Goal: Navigation & Orientation: Find specific page/section

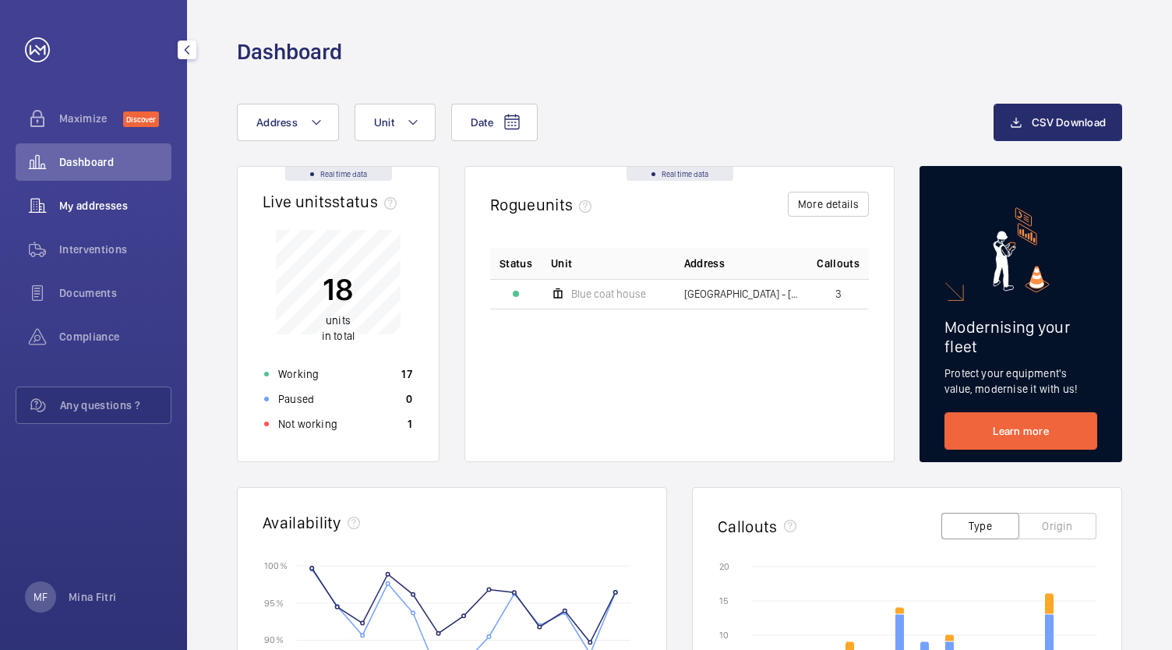
click at [123, 215] on div "My addresses" at bounding box center [94, 205] width 156 height 37
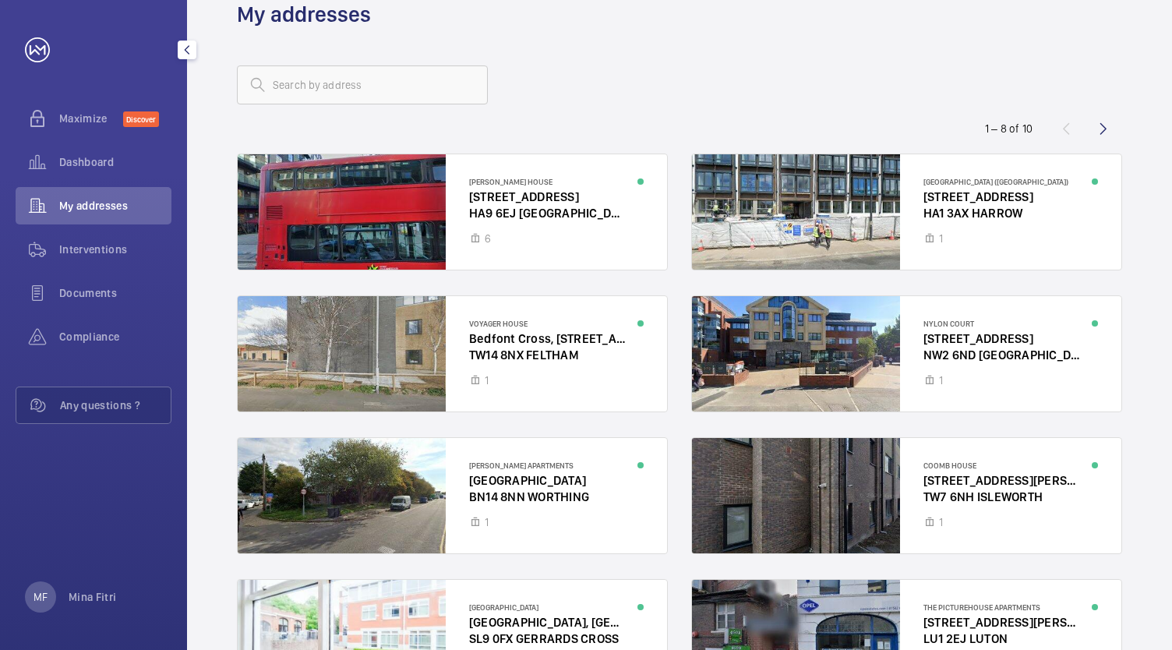
scroll to position [41, 0]
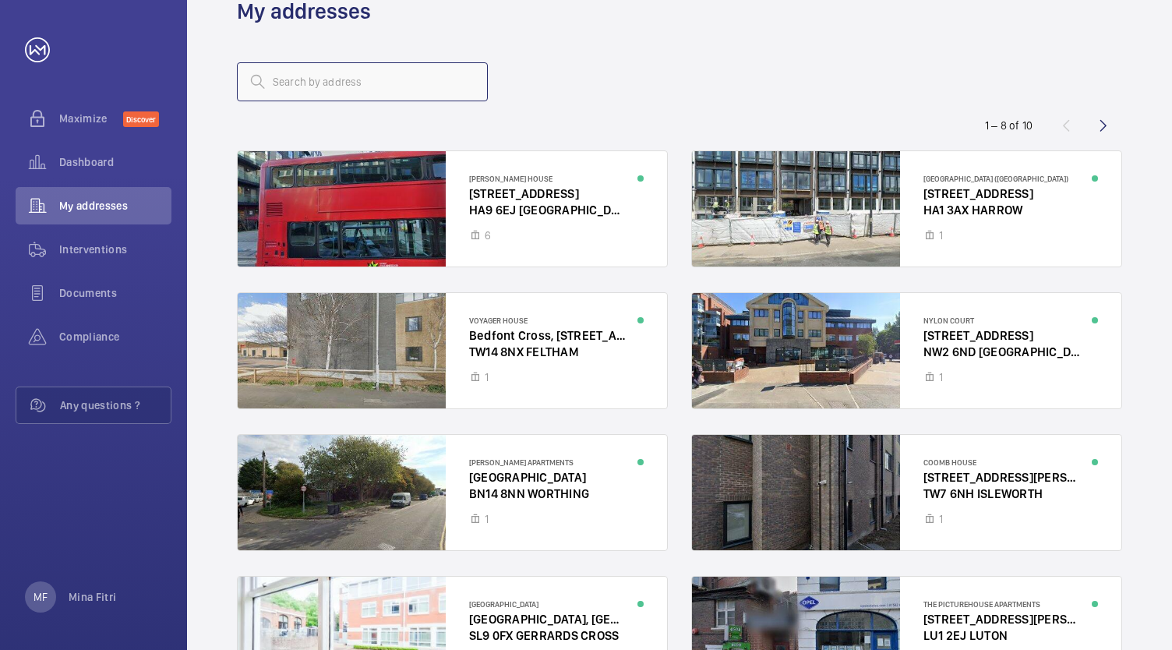
click at [282, 82] on input "text" at bounding box center [362, 81] width 251 height 39
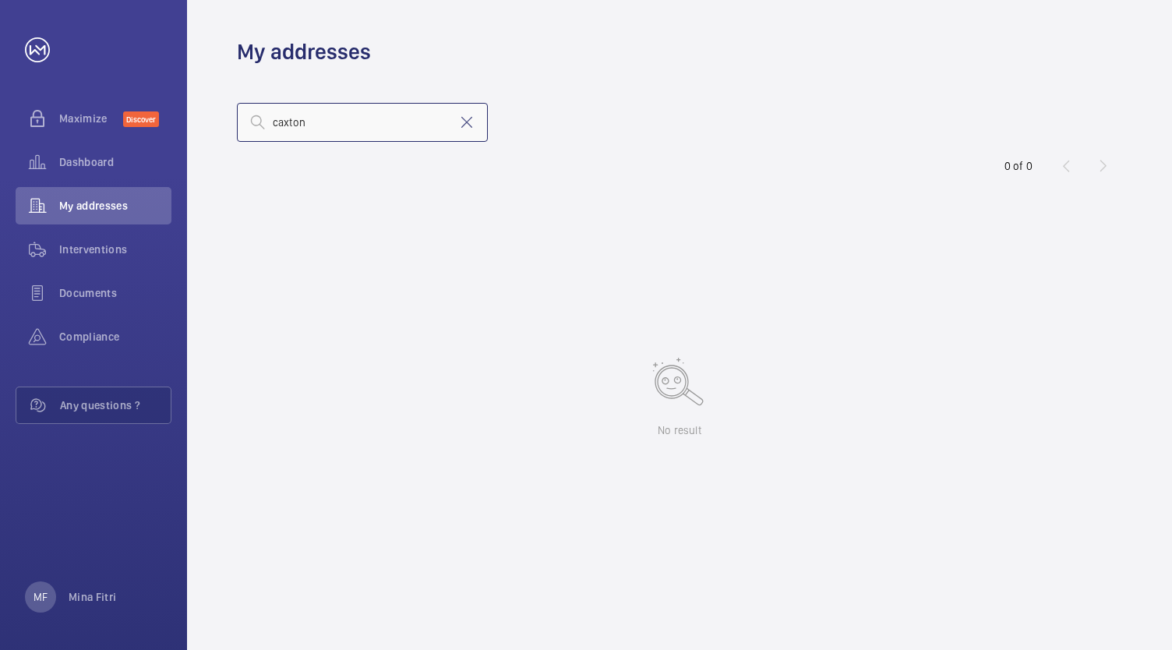
click at [298, 120] on input "caxton" at bounding box center [362, 122] width 251 height 39
click at [315, 122] on input "caxton" at bounding box center [362, 122] width 251 height 39
type input "c"
